Goal: Task Accomplishment & Management: Manage account settings

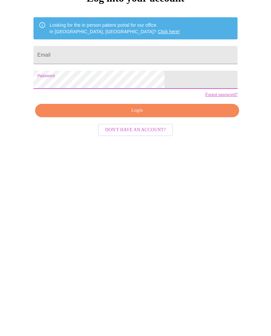
click at [150, 217] on span "Login" at bounding box center [137, 221] width 189 height 8
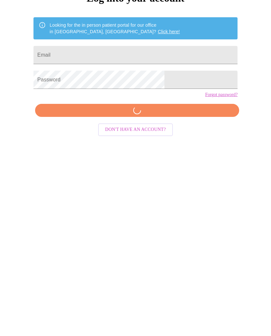
scroll to position [36, 0]
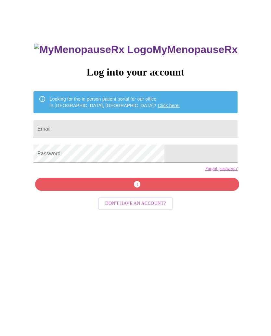
click at [147, 132] on input "Email" at bounding box center [136, 129] width 204 height 18
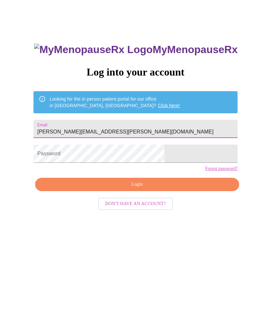
type input "[PERSON_NAME][EMAIL_ADDRESS][PERSON_NAME][DOMAIN_NAME]"
click at [164, 188] on span "Login" at bounding box center [137, 184] width 189 height 8
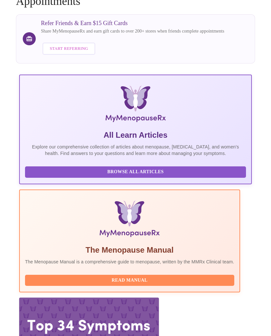
scroll to position [54, 0]
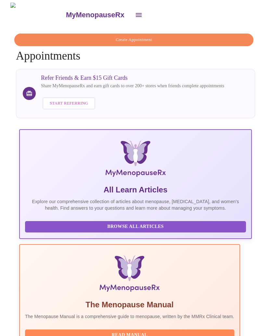
scroll to position [0, 63]
click at [136, 14] on icon "open drawer" at bounding box center [139, 15] width 6 height 4
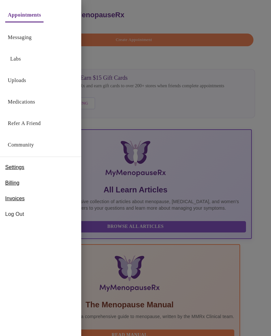
scroll to position [0, 150]
click at [178, 252] on div at bounding box center [135, 168] width 271 height 336
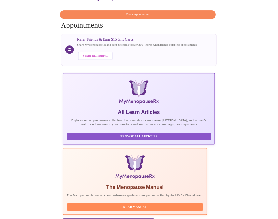
scroll to position [0, 0]
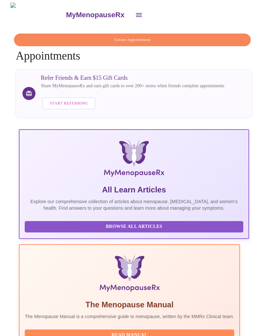
click at [135, 14] on icon "open drawer" at bounding box center [139, 15] width 8 height 8
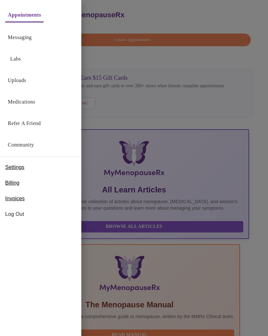
click at [264, 23] on div at bounding box center [134, 168] width 268 height 336
